Goal: Share content

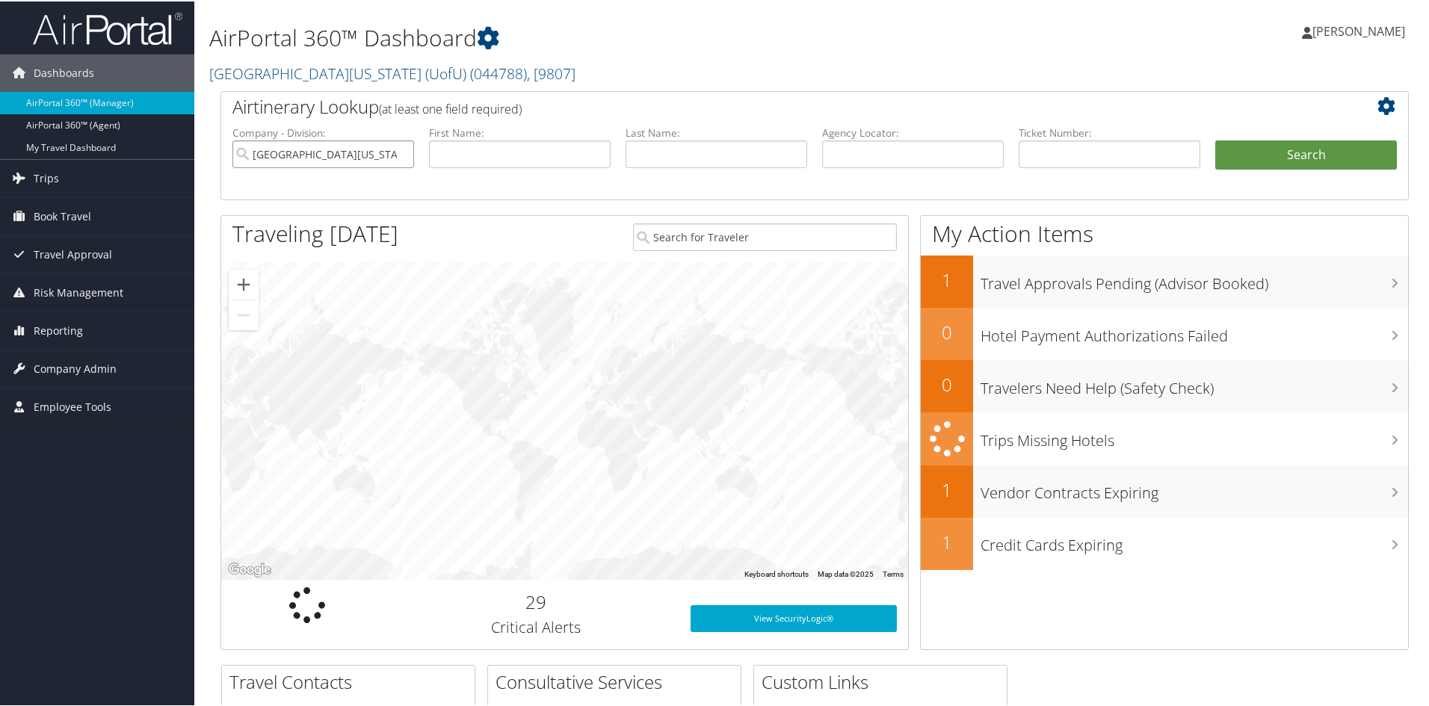
click at [399, 154] on input "[GEOGRAPHIC_DATA][US_STATE] (UofU)" at bounding box center [323, 153] width 182 height 28
click at [896, 152] on input "text" at bounding box center [913, 153] width 182 height 28
type input "cvpxwl"
click at [1271, 151] on button "Search" at bounding box center [1306, 154] width 182 height 30
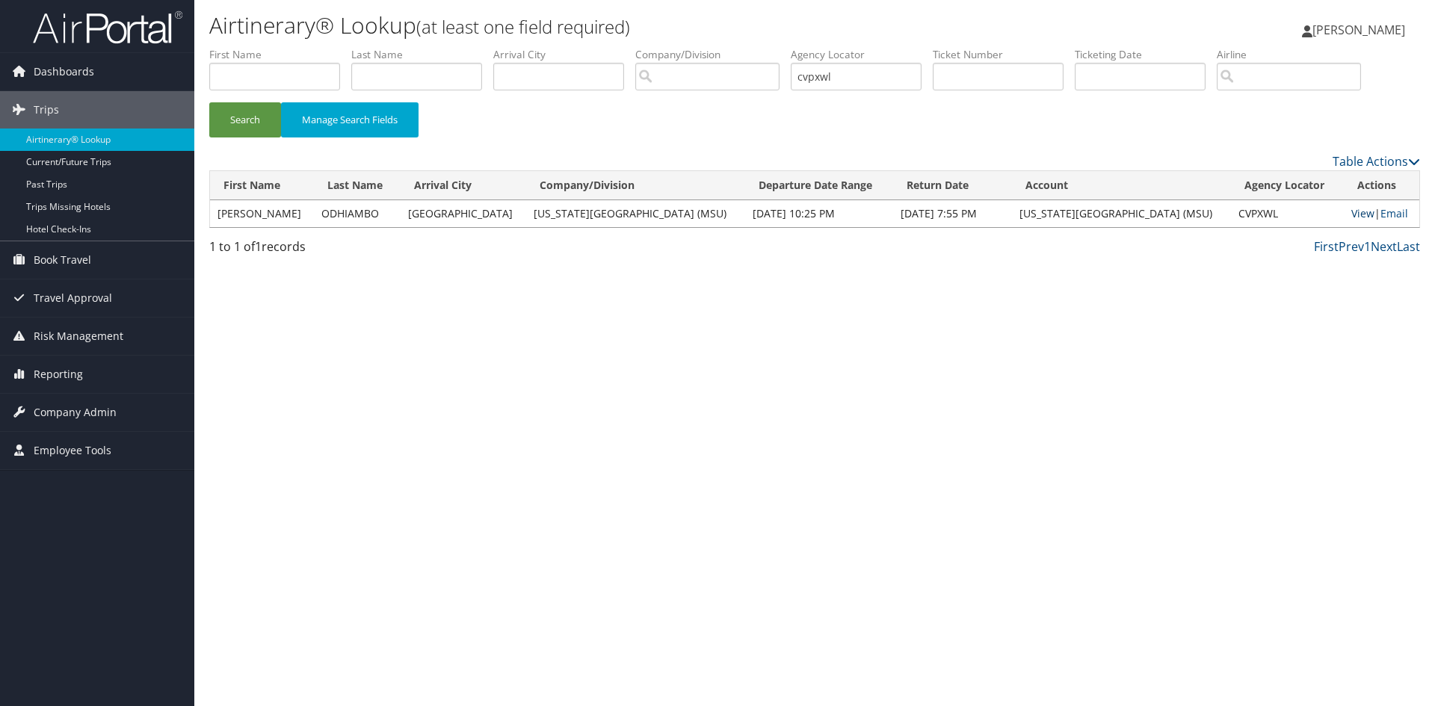
click at [1351, 215] on link "View" at bounding box center [1362, 213] width 23 height 14
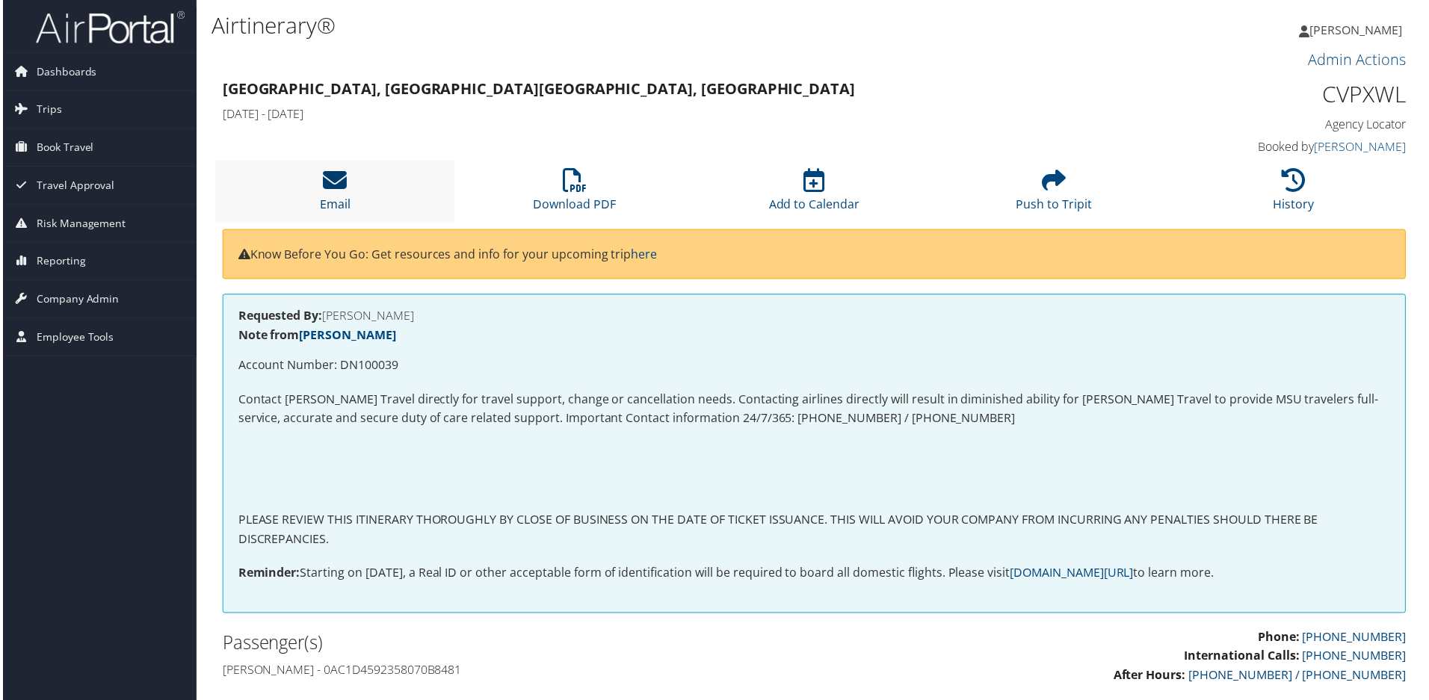
click at [328, 179] on icon at bounding box center [333, 181] width 24 height 24
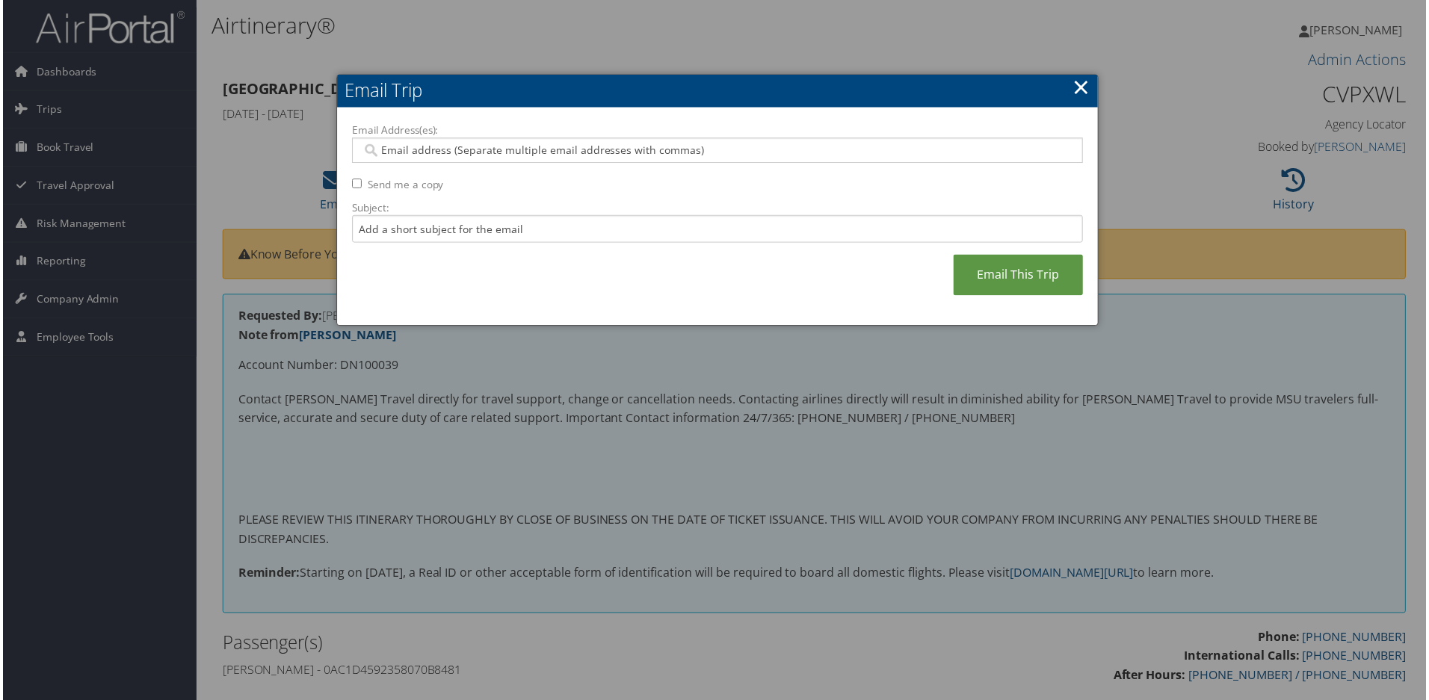
click at [446, 150] on input "Email Address(es):" at bounding box center [717, 151] width 714 height 15
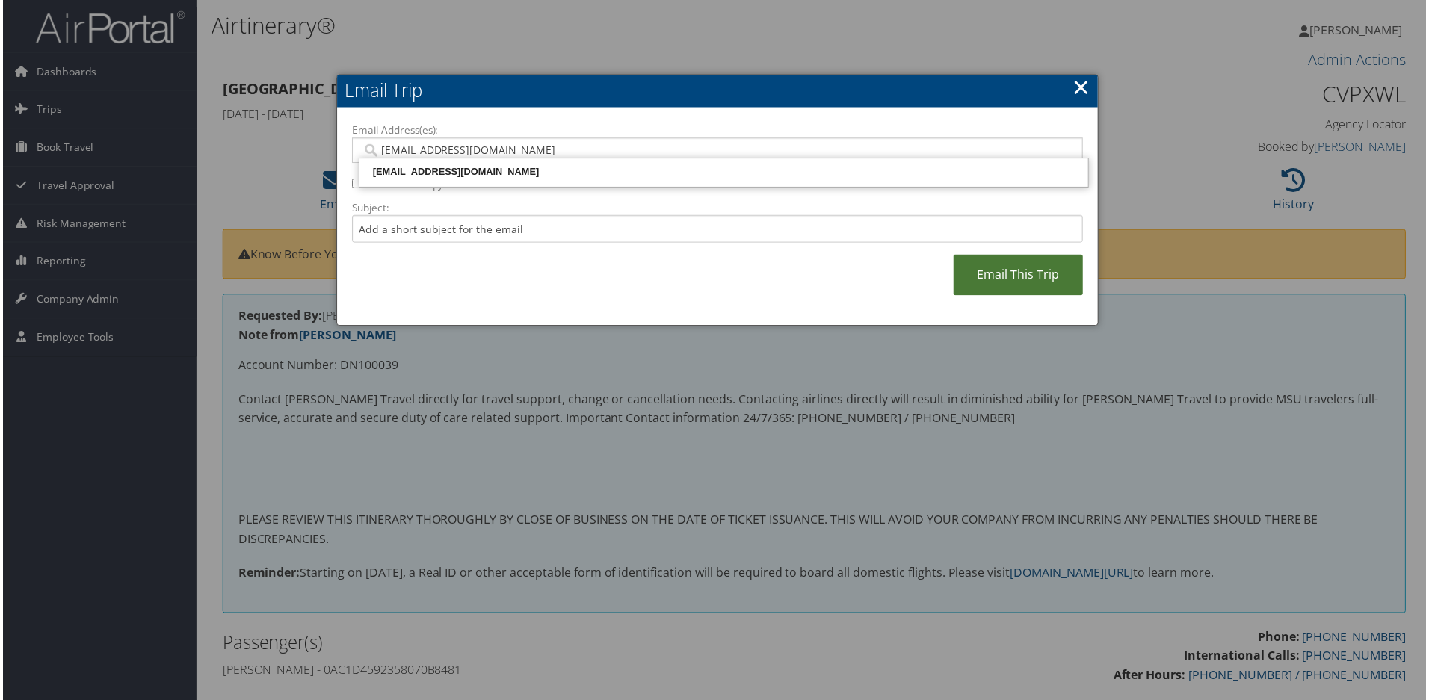
type input "jernsta5@msu.edu"
click at [1018, 277] on link "Email This Trip" at bounding box center [1020, 276] width 130 height 41
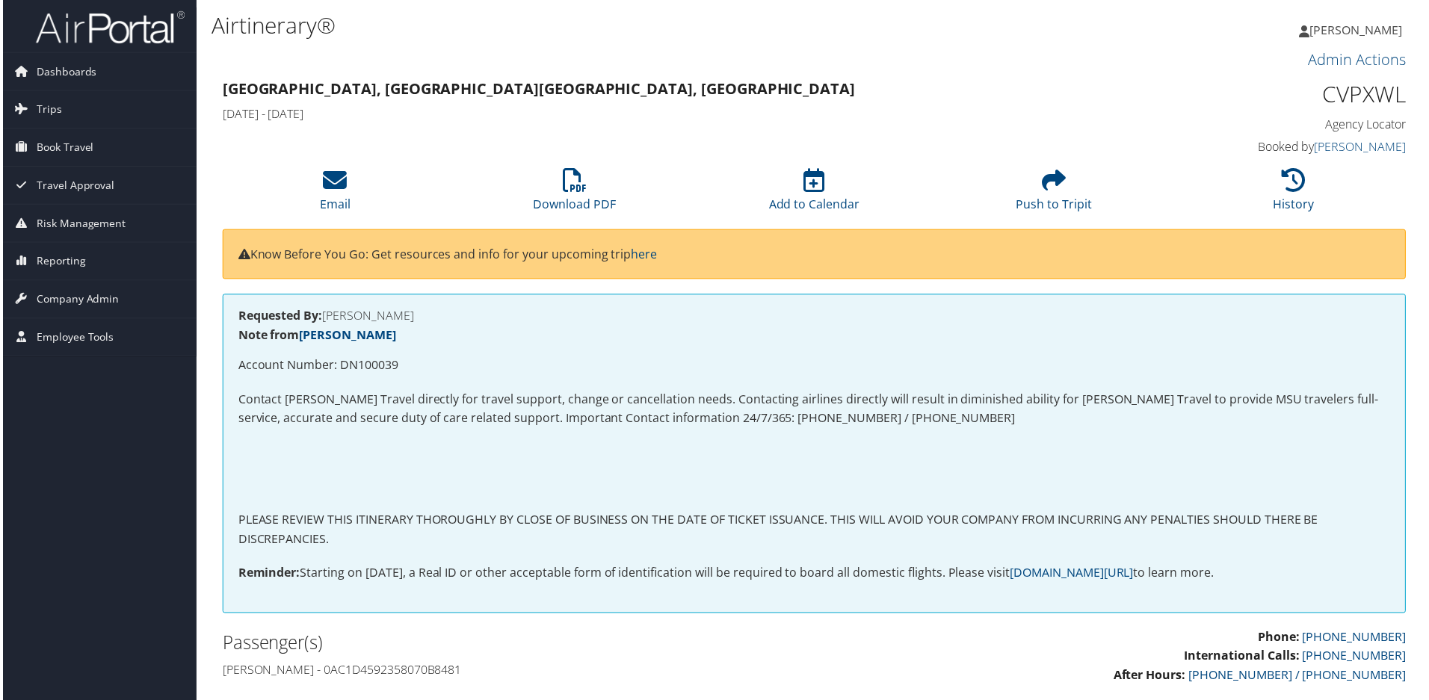
scroll to position [75, 0]
